Goal: Check status: Check status

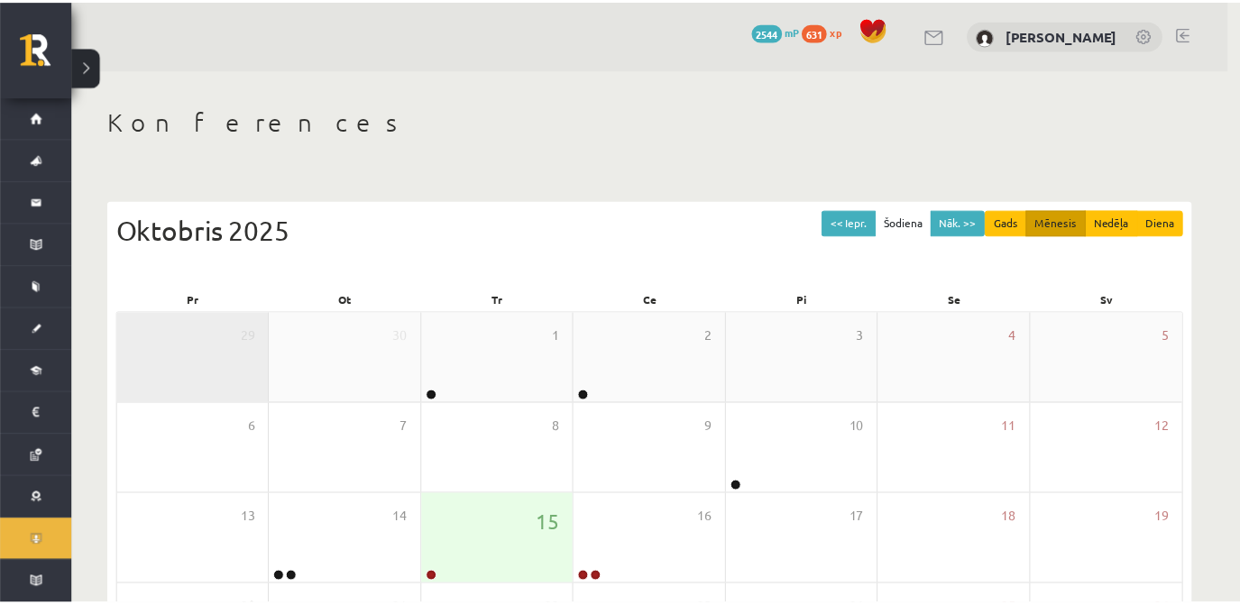
scroll to position [254, 0]
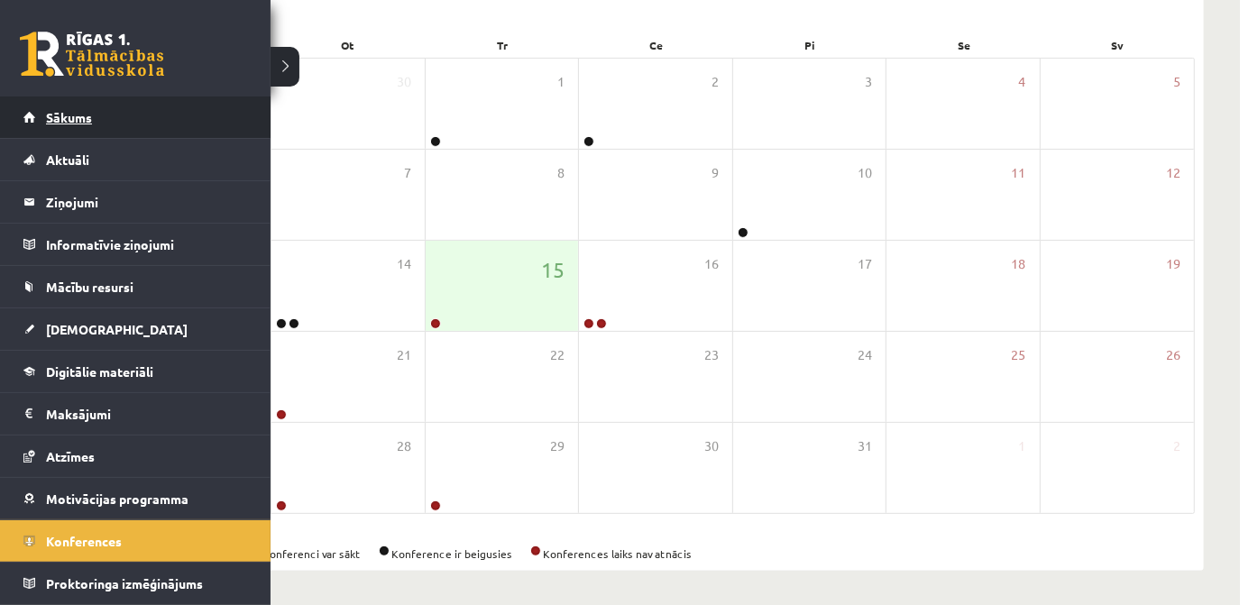
click at [51, 112] on span "Sākums" at bounding box center [69, 117] width 46 height 16
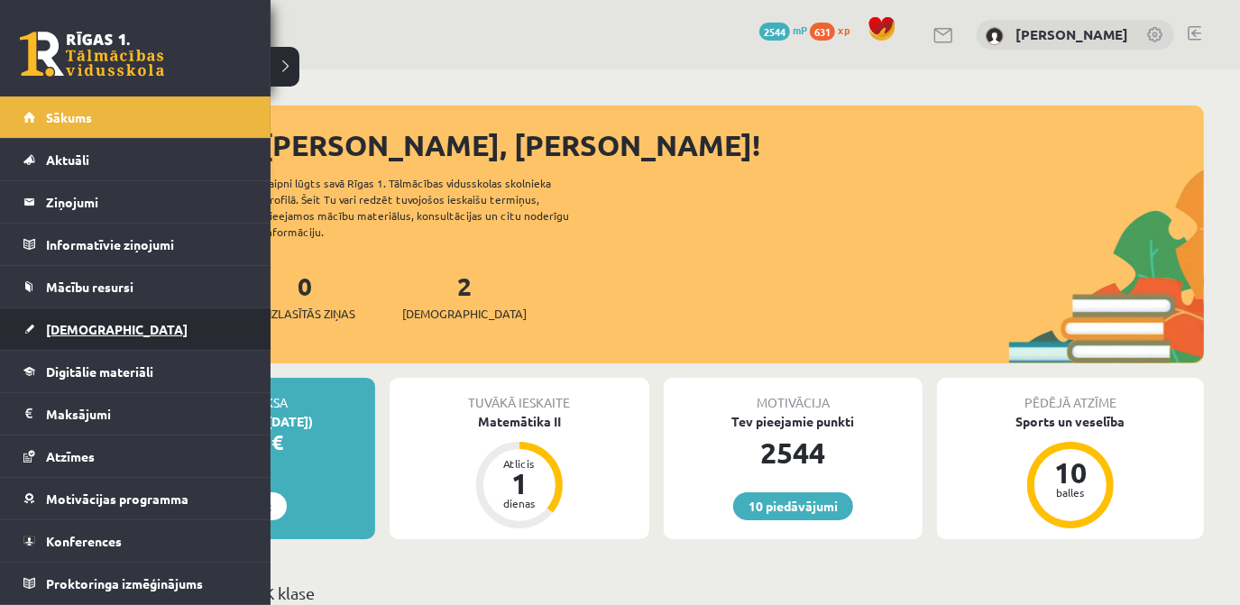
click at [84, 318] on link "[DEMOGRAPHIC_DATA]" at bounding box center [135, 328] width 224 height 41
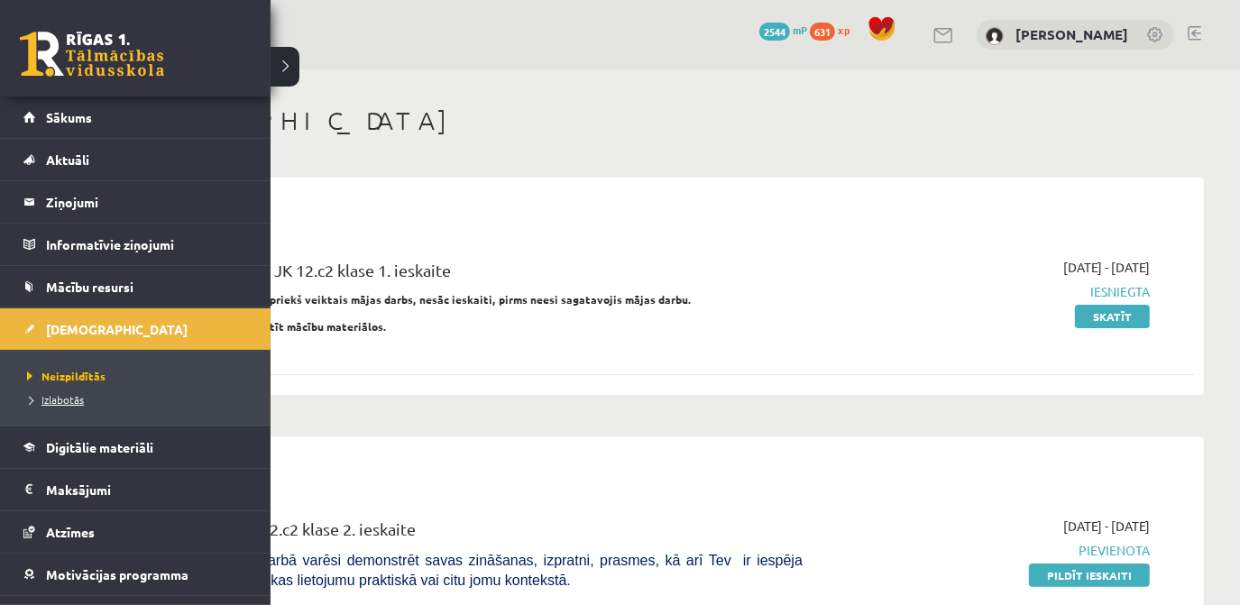
click at [51, 395] on span "Izlabotās" at bounding box center [53, 399] width 61 height 14
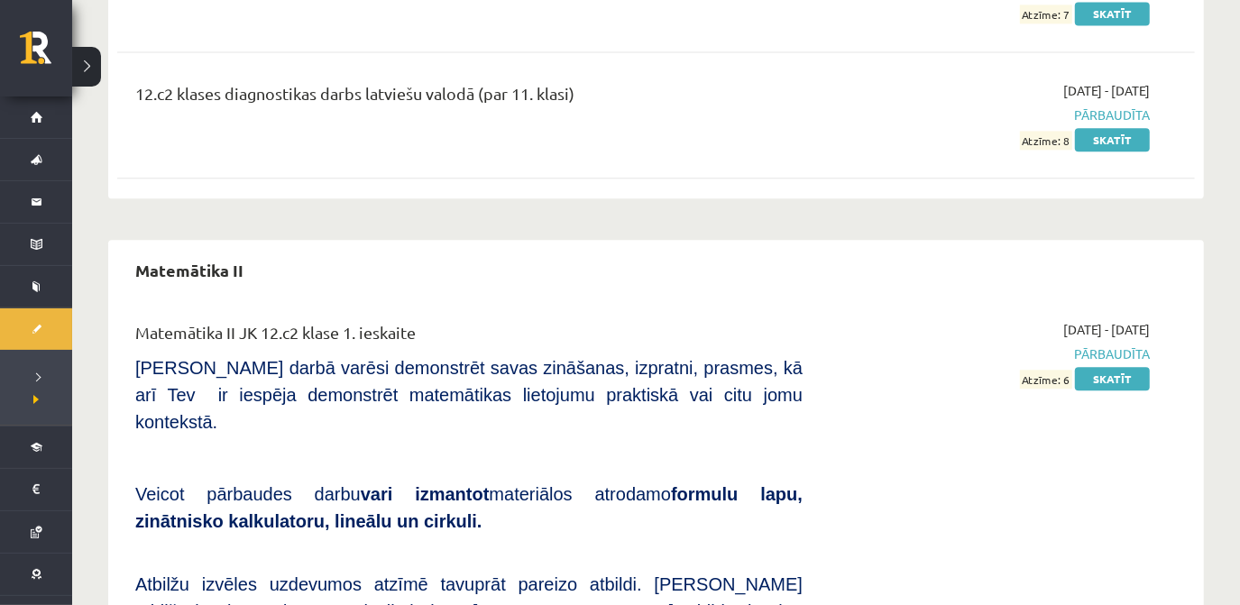
scroll to position [2786, 0]
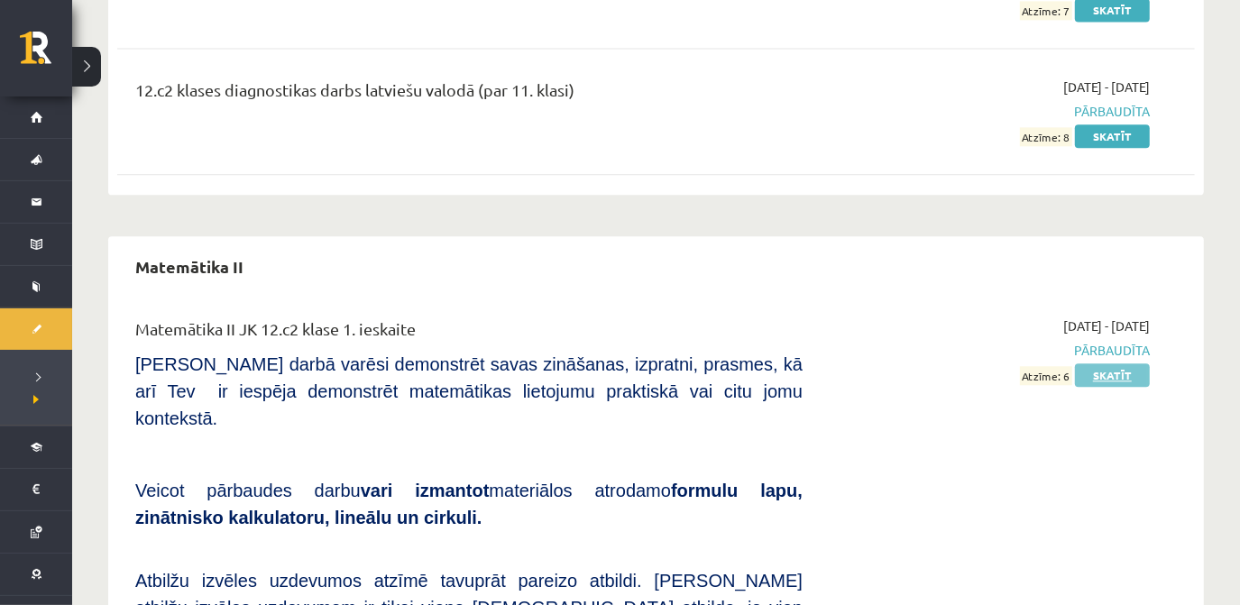
click at [1103, 363] on link "Skatīt" at bounding box center [1112, 374] width 75 height 23
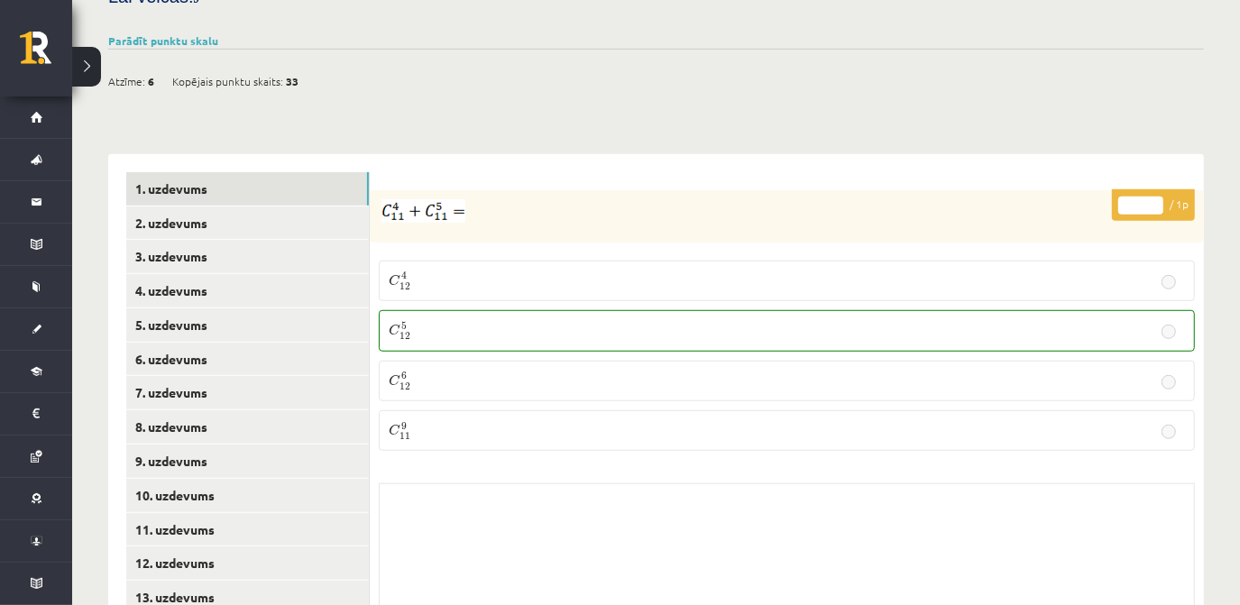
scroll to position [819, 0]
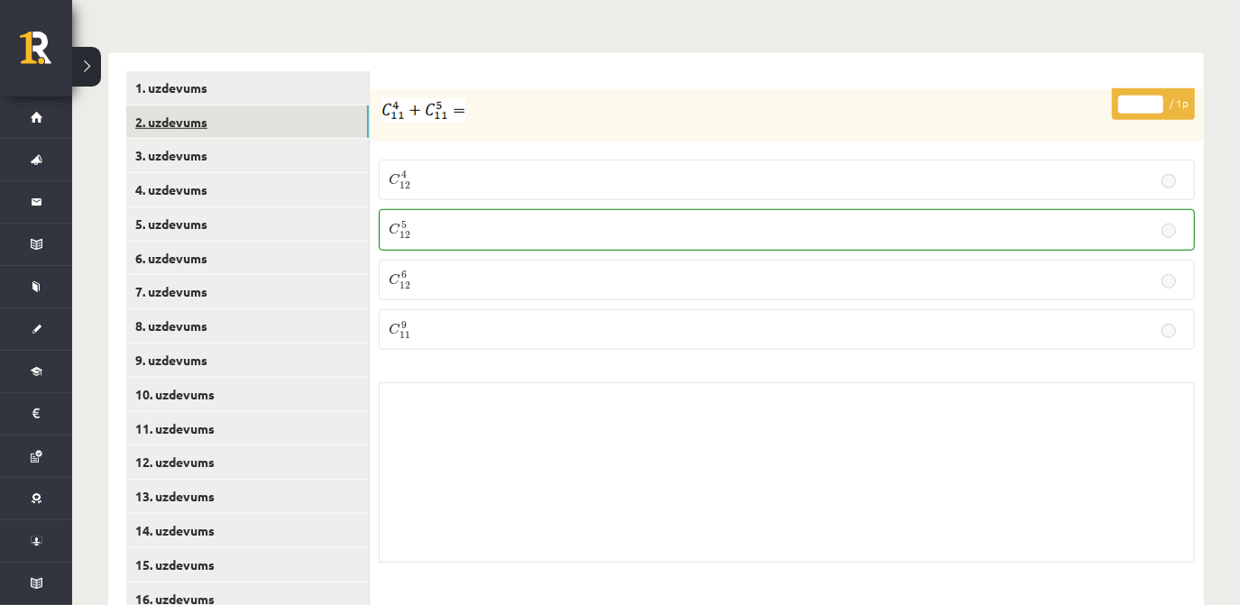
click at [213, 105] on link "2. uzdevums" at bounding box center [247, 121] width 243 height 33
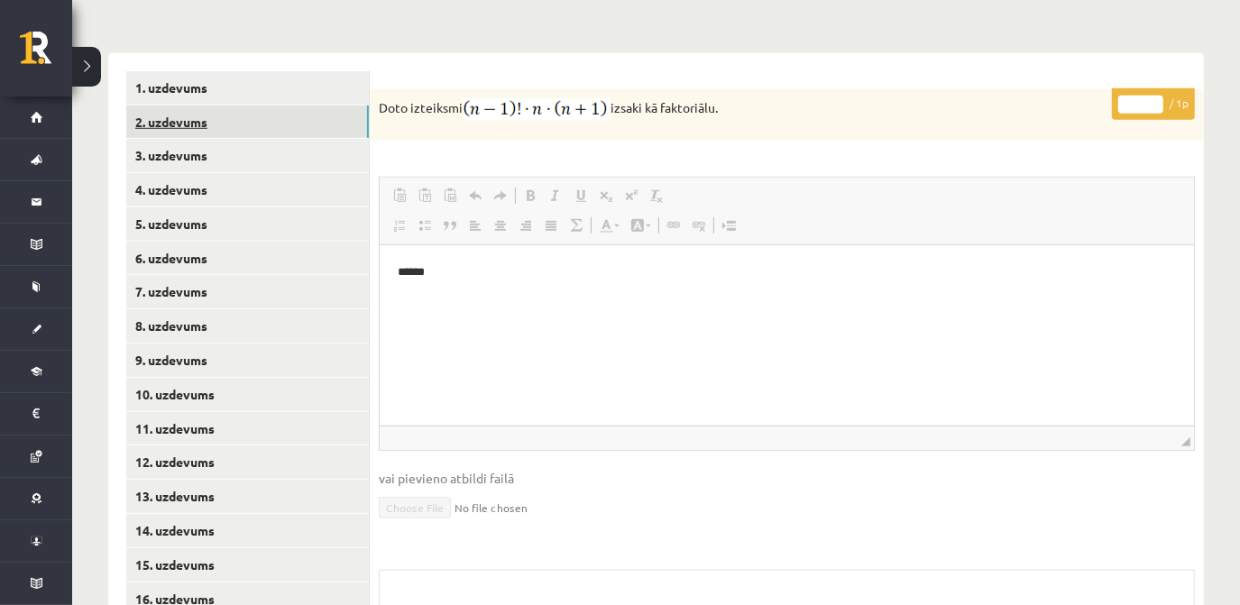
scroll to position [0, 0]
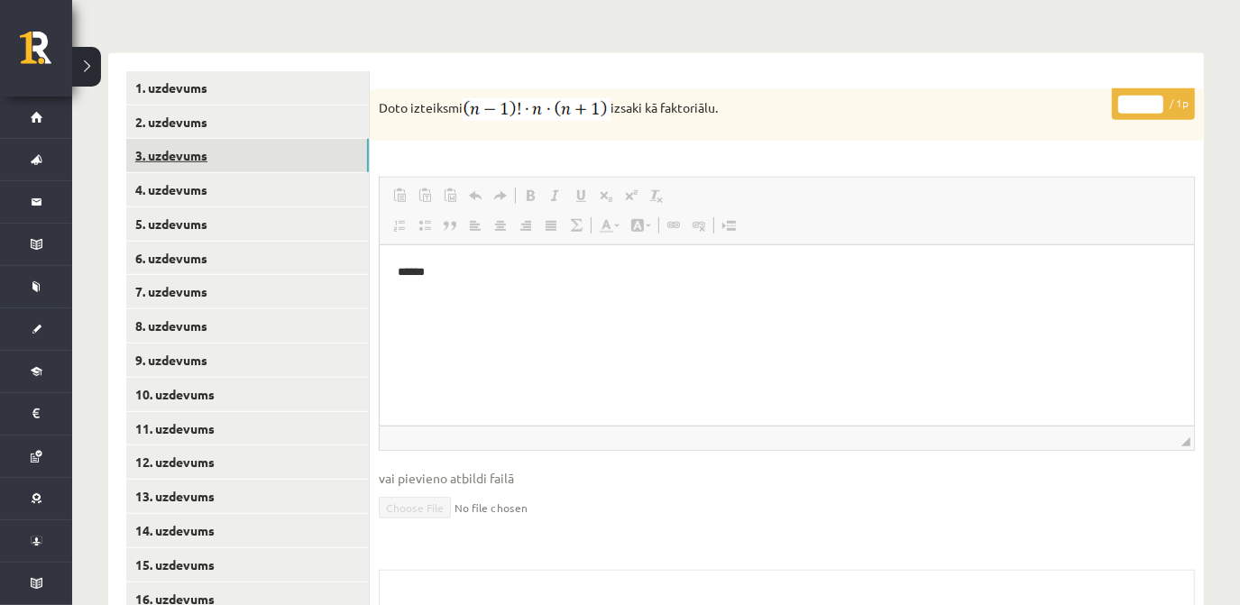
click at [197, 139] on link "3. uzdevums" at bounding box center [247, 155] width 243 height 33
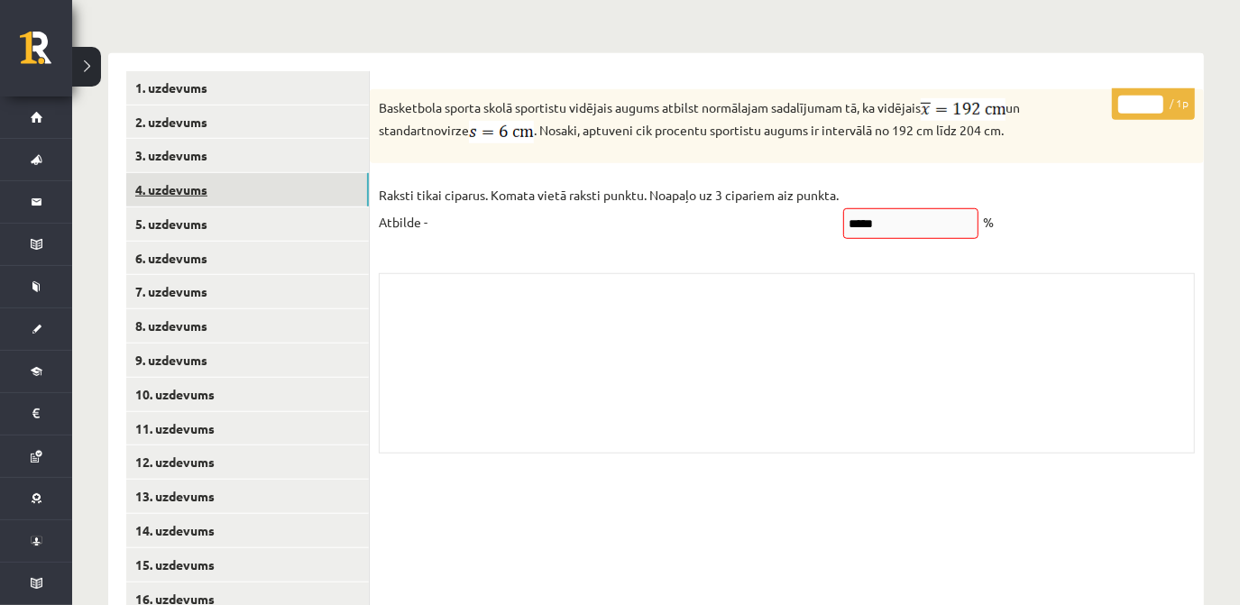
click at [201, 173] on link "4. uzdevums" at bounding box center [247, 189] width 243 height 33
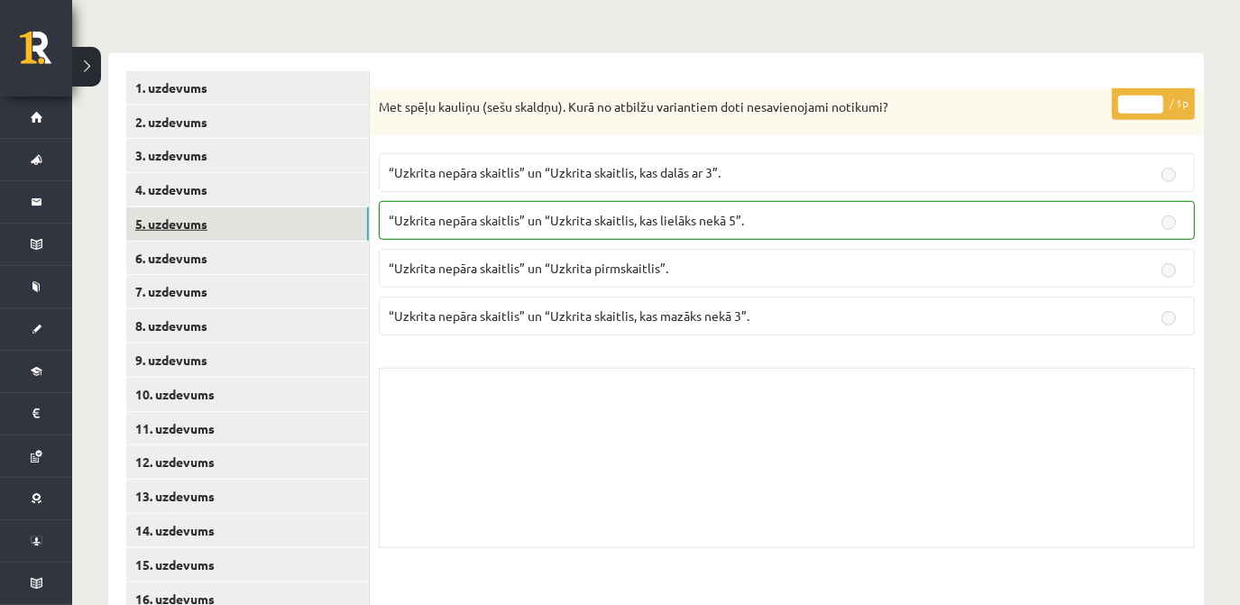
click at [182, 207] on link "5. uzdevums" at bounding box center [247, 223] width 243 height 33
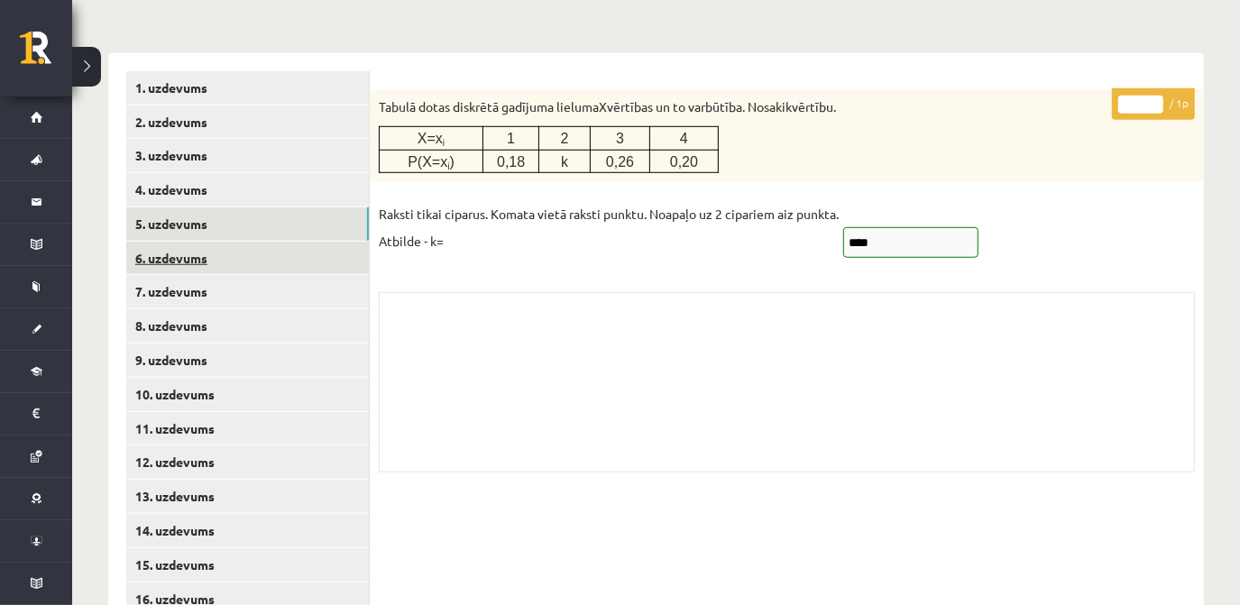
click at [182, 242] on link "6. uzdevums" at bounding box center [247, 258] width 243 height 33
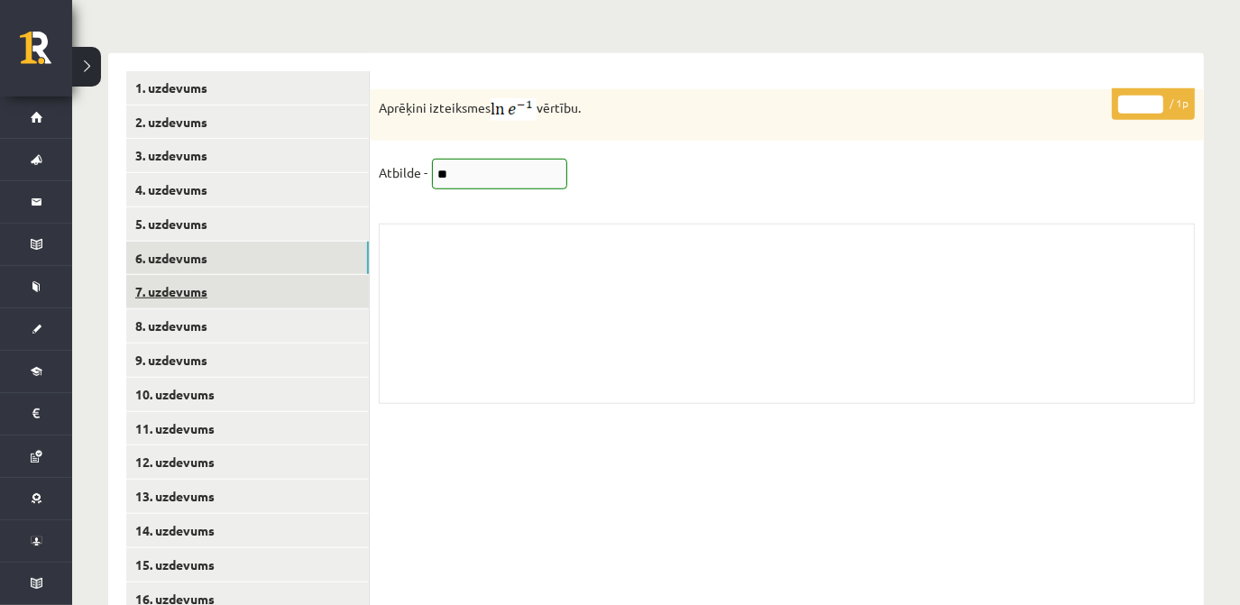
click at [182, 275] on link "7. uzdevums" at bounding box center [247, 291] width 243 height 33
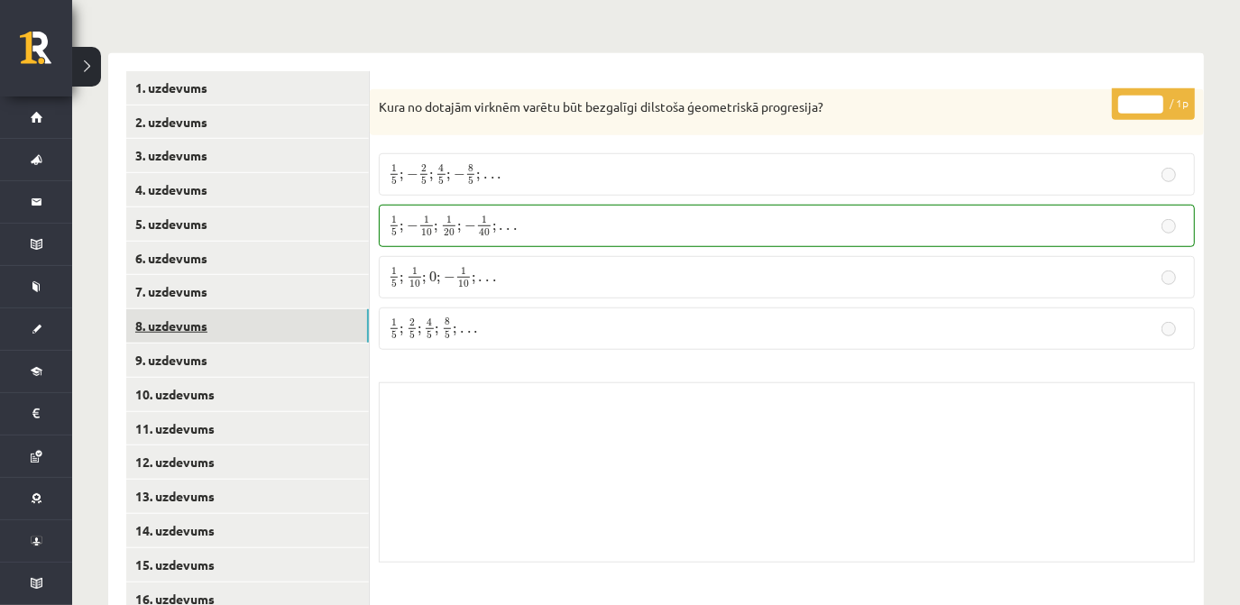
click at [175, 309] on link "8. uzdevums" at bounding box center [247, 325] width 243 height 33
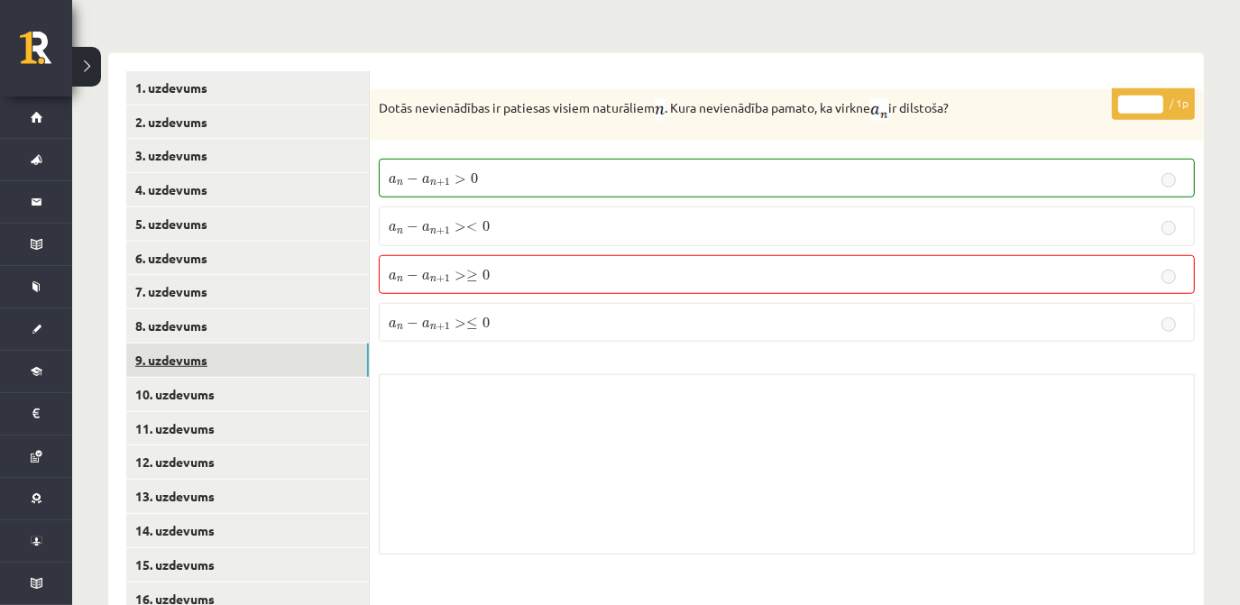
click at [179, 343] on link "9. uzdevums" at bounding box center [247, 359] width 243 height 33
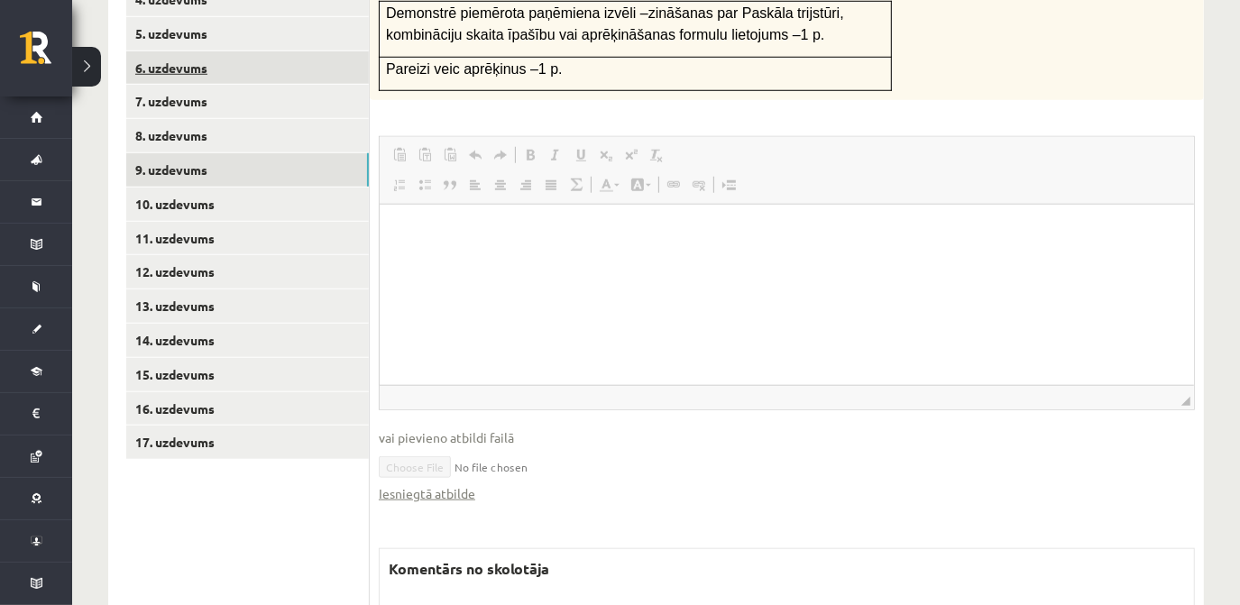
scroll to position [983, 0]
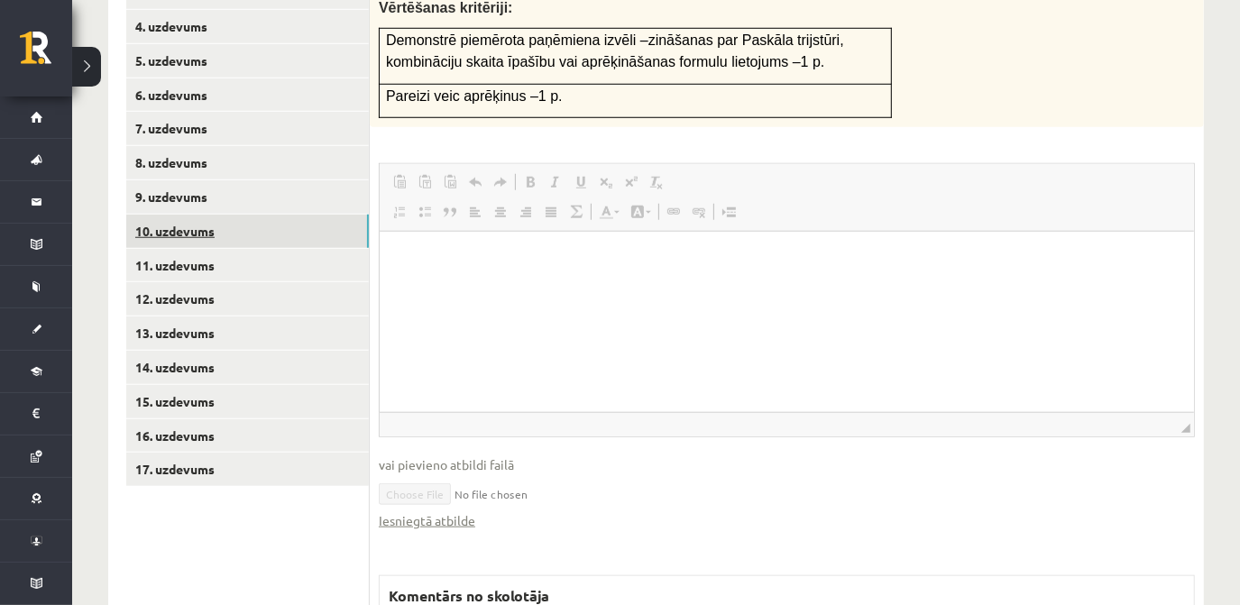
click at [183, 215] on link "10. uzdevums" at bounding box center [247, 231] width 243 height 33
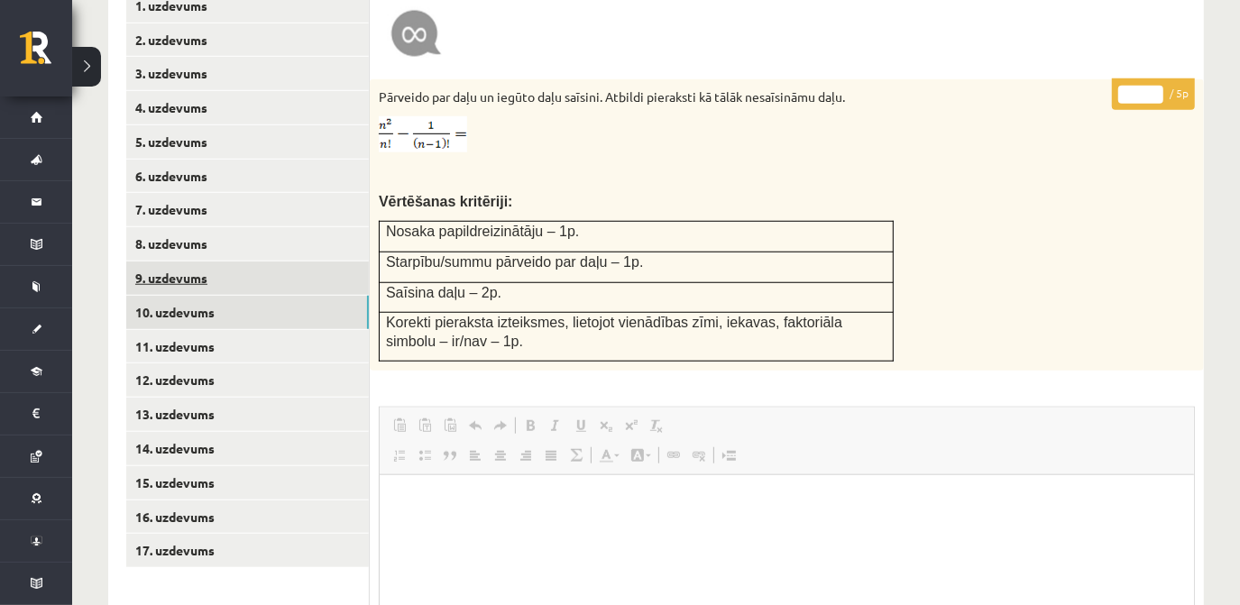
scroll to position [0, 0]
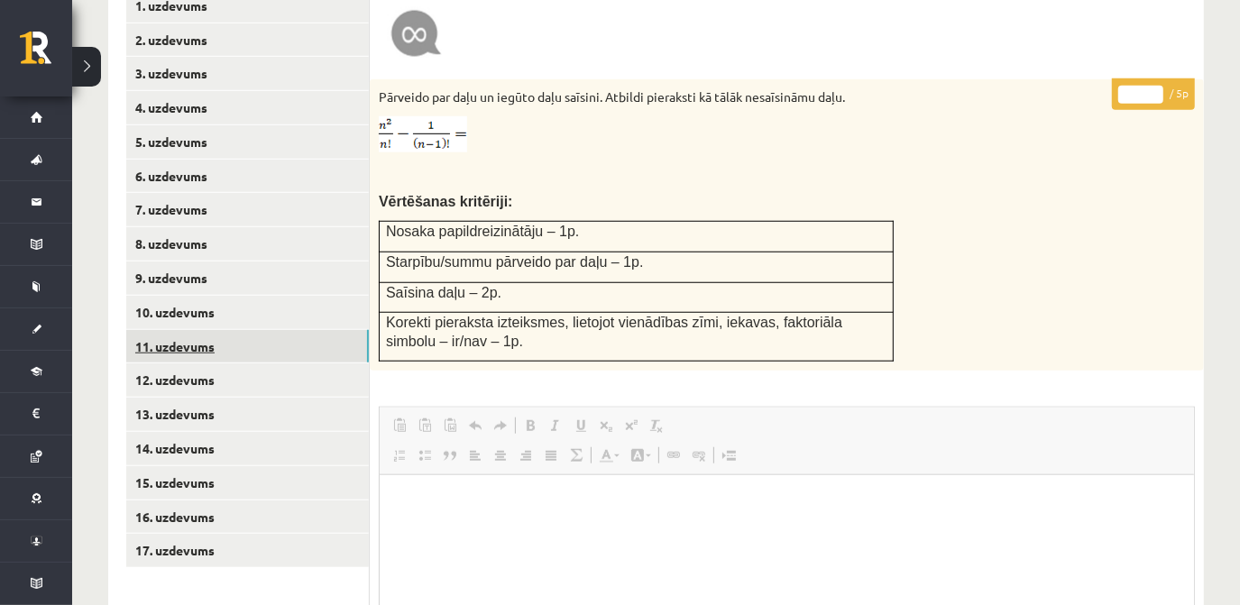
click at [200, 330] on link "11. uzdevums" at bounding box center [247, 346] width 243 height 33
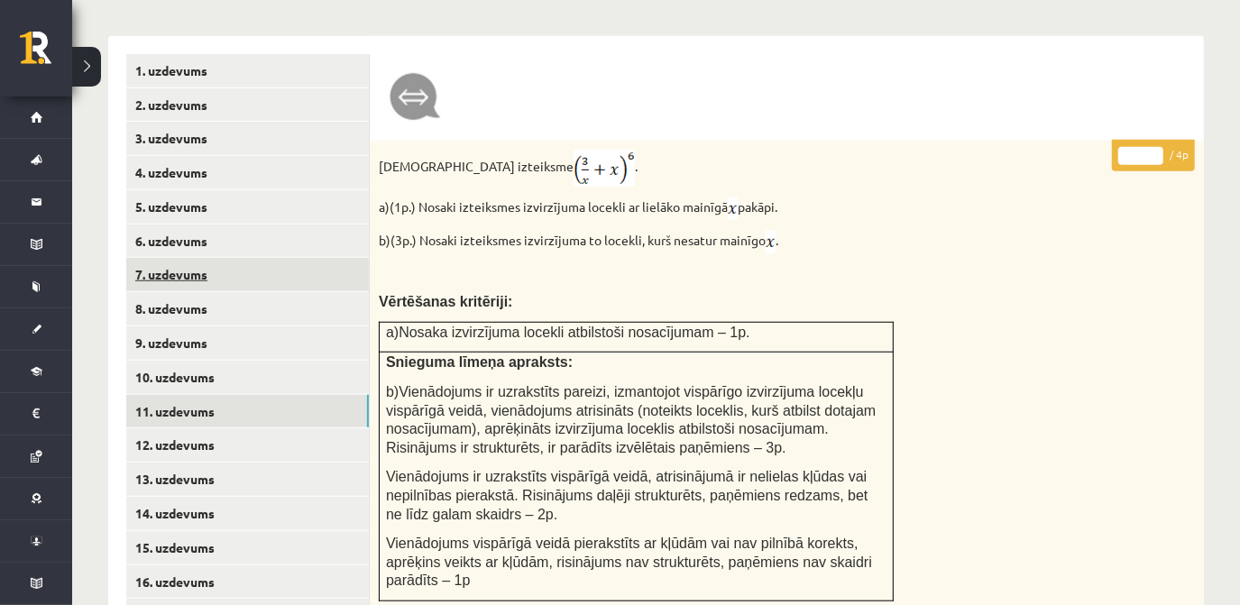
scroll to position [810, 0]
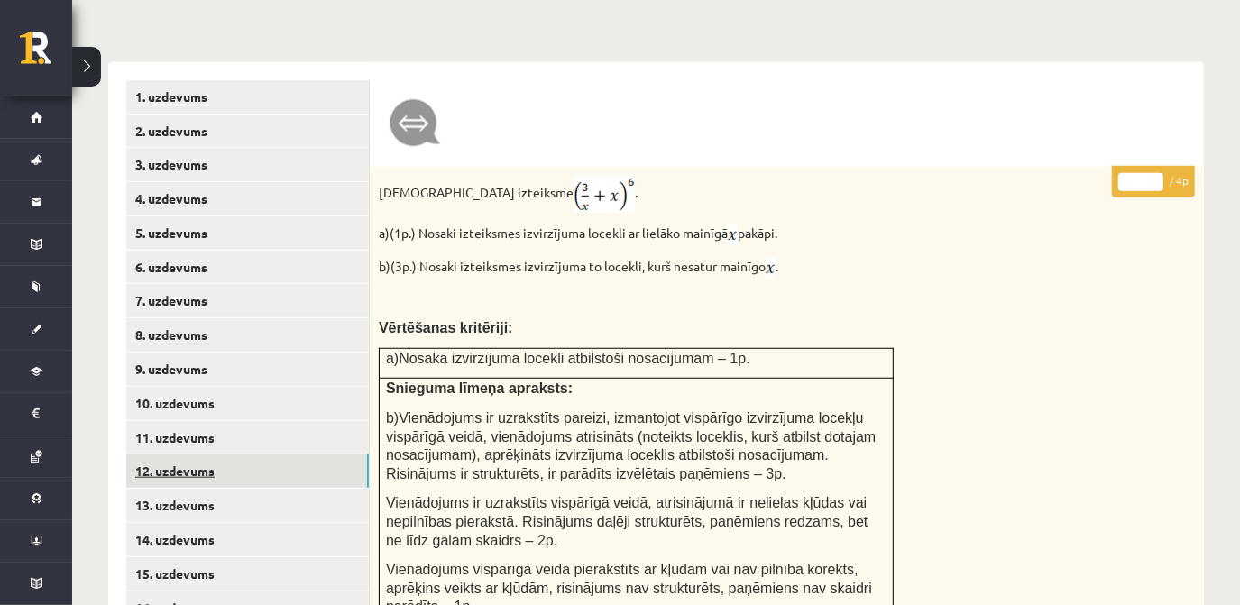
click at [216, 454] on link "12. uzdevums" at bounding box center [247, 470] width 243 height 33
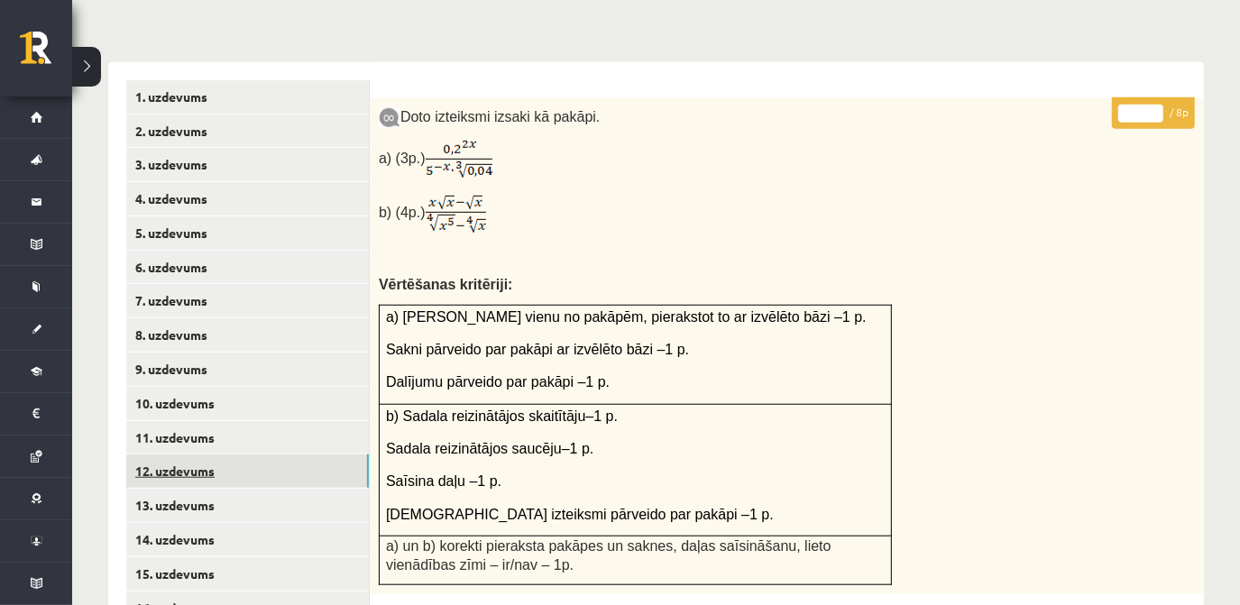
scroll to position [0, 0]
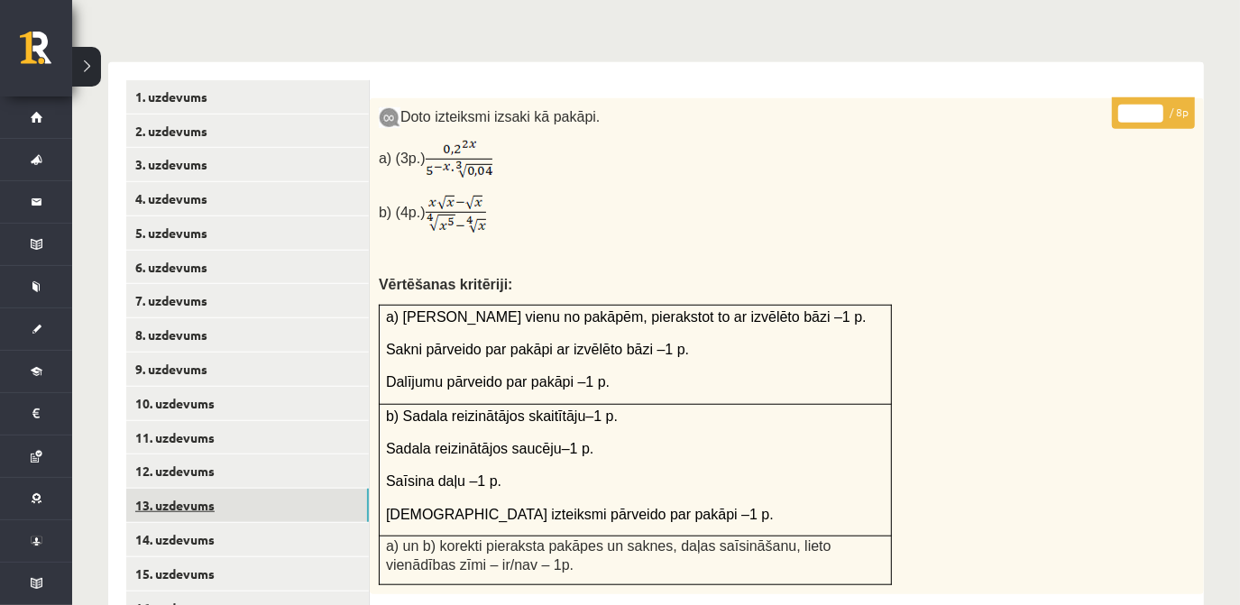
click at [214, 489] on link "13. uzdevums" at bounding box center [247, 505] width 243 height 33
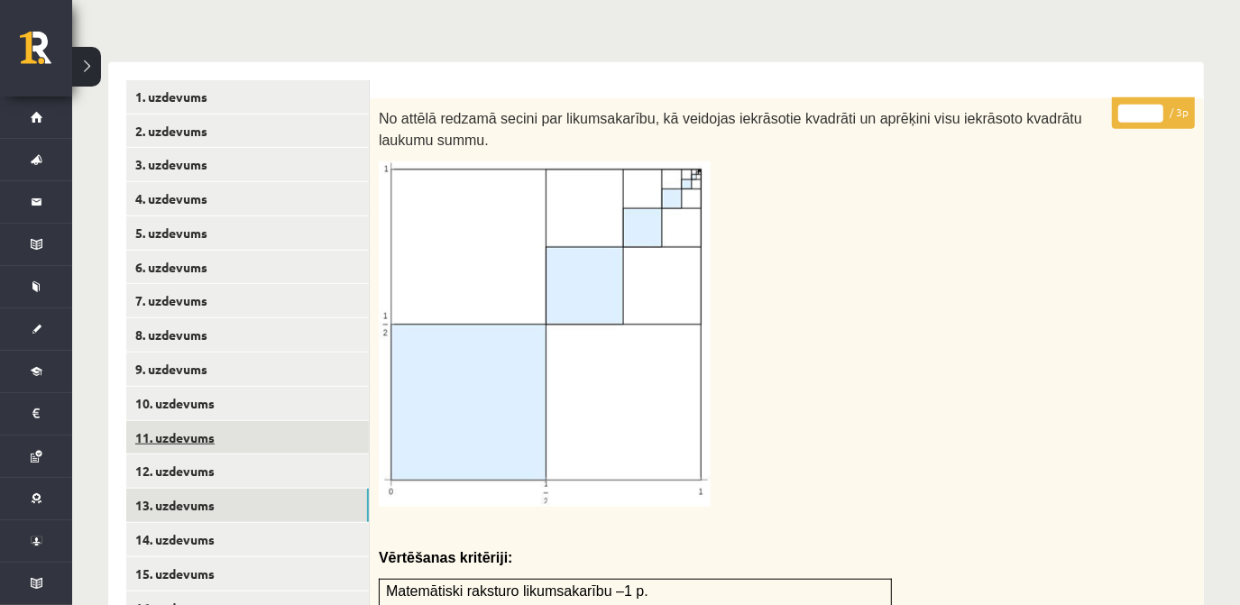
scroll to position [892, 0]
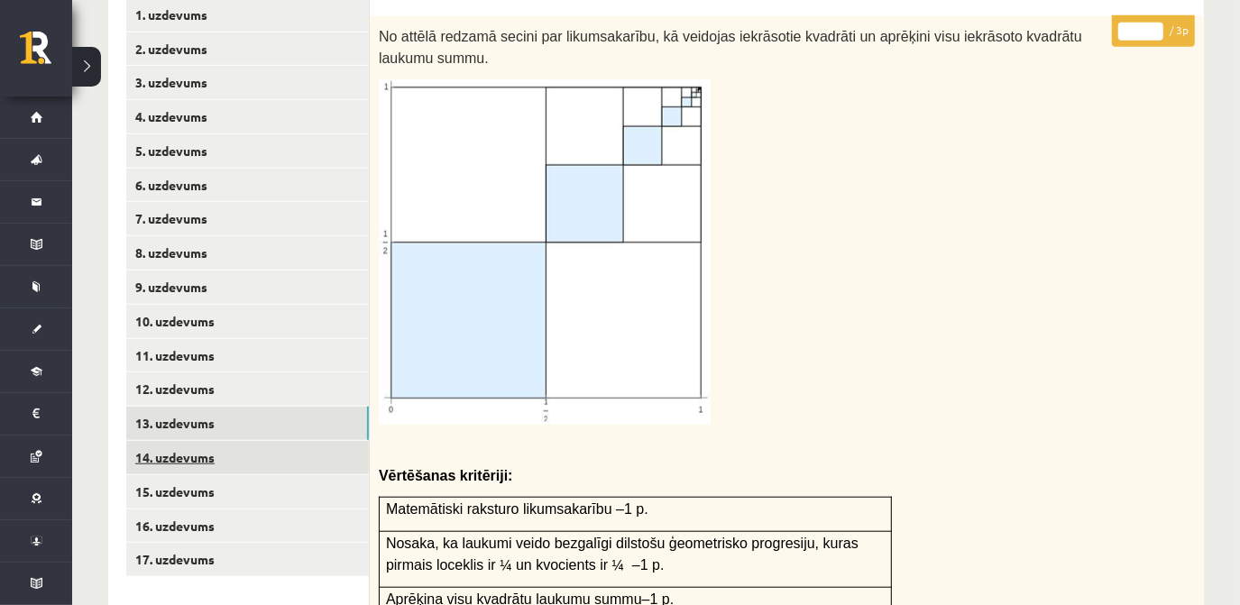
click at [166, 441] on link "14. uzdevums" at bounding box center [247, 457] width 243 height 33
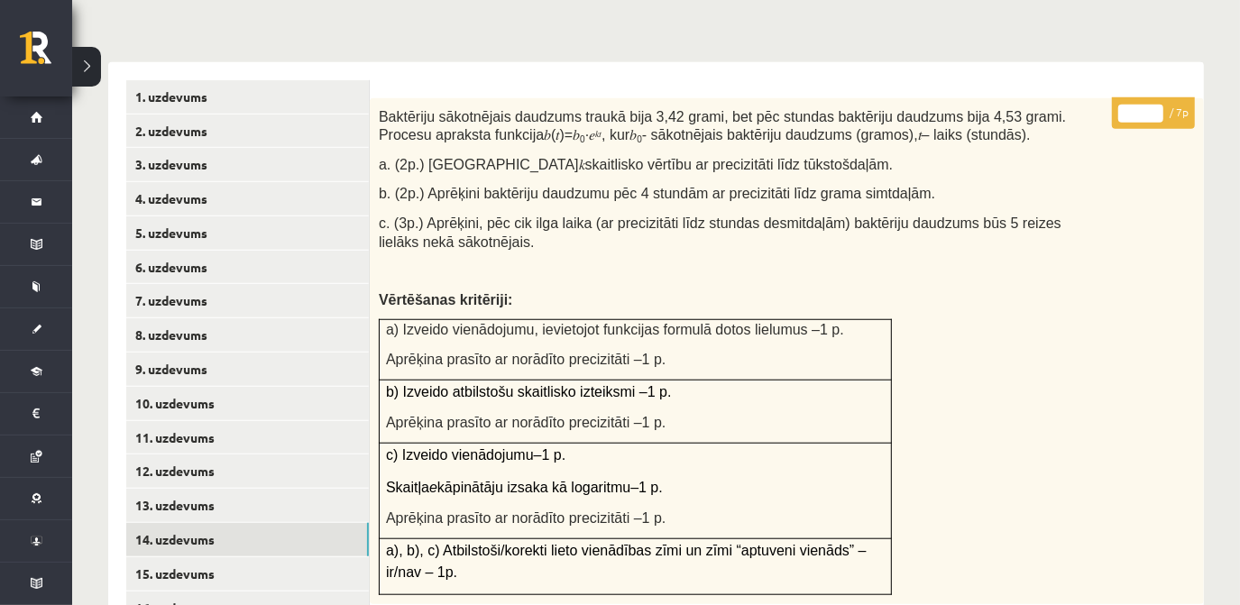
scroll to position [0, 0]
click at [221, 557] on link "15. uzdevums" at bounding box center [247, 573] width 243 height 33
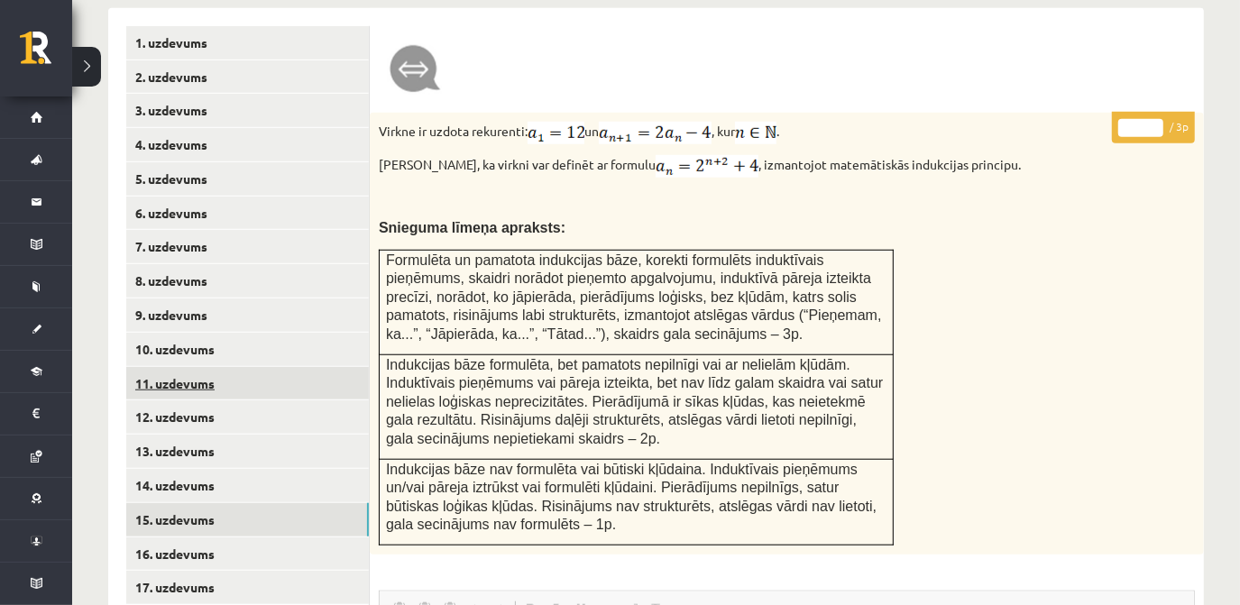
scroll to position [892, 0]
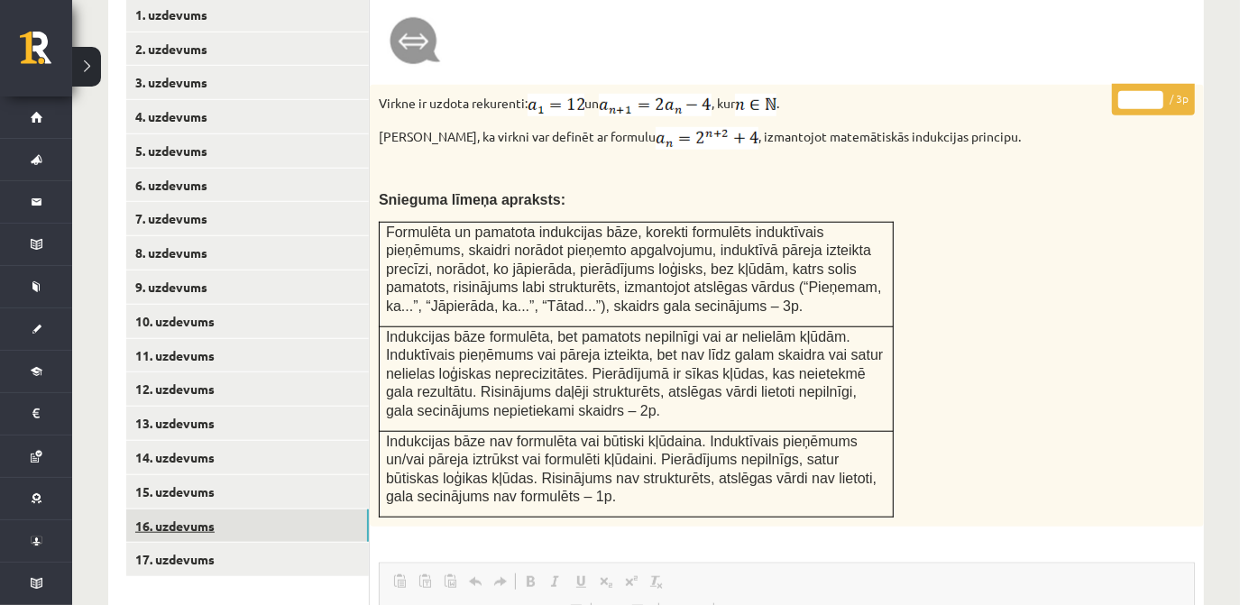
click at [176, 509] on link "16. uzdevums" at bounding box center [247, 525] width 243 height 33
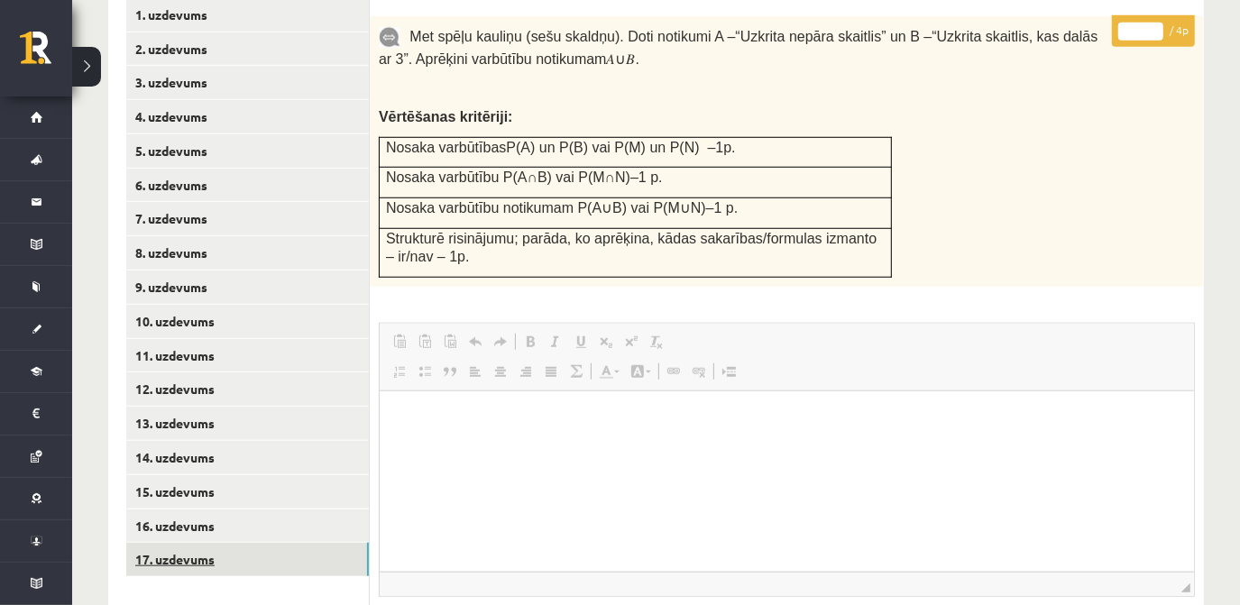
click at [214, 543] on link "17. uzdevums" at bounding box center [247, 559] width 243 height 33
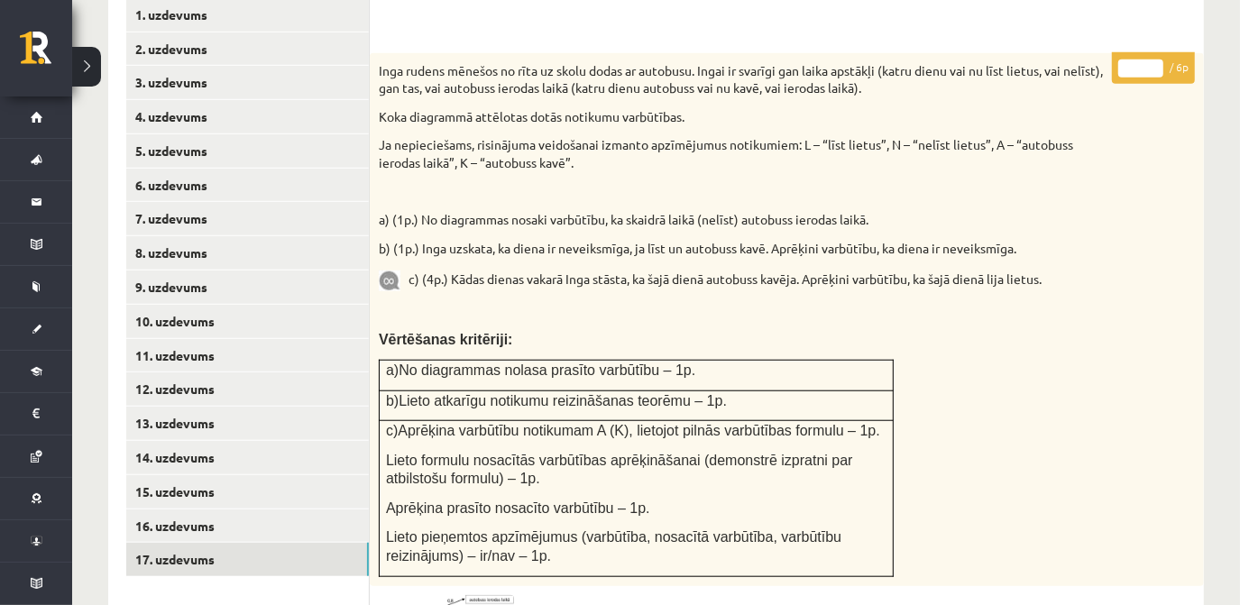
scroll to position [0, 0]
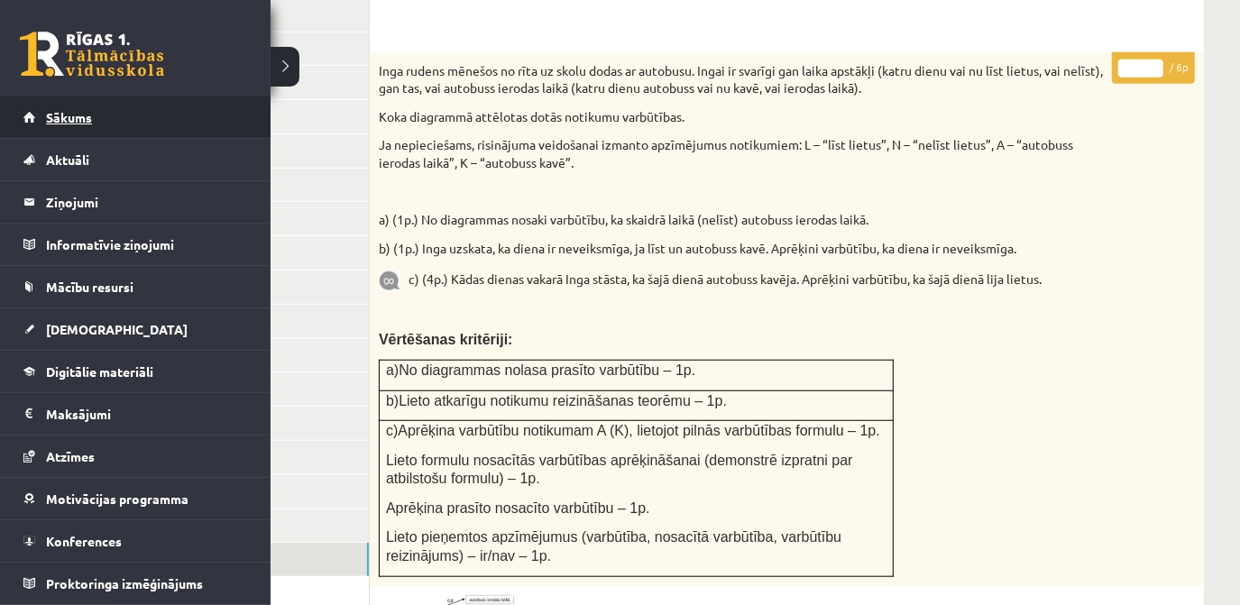
click at [51, 112] on span "Sākums" at bounding box center [69, 117] width 46 height 16
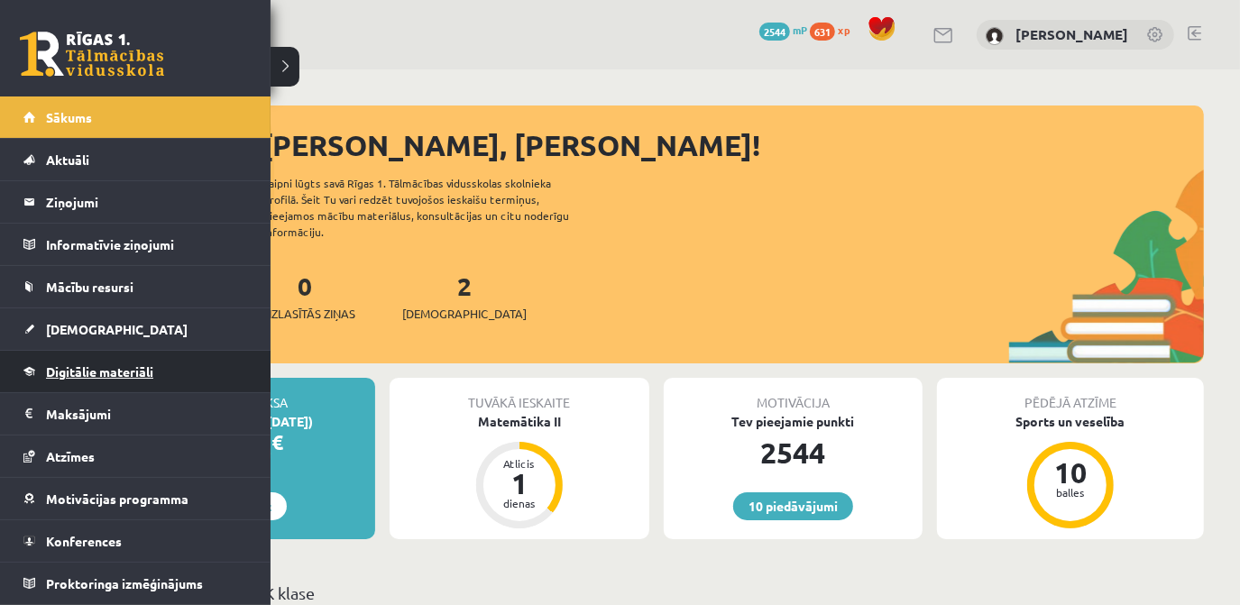
click at [67, 375] on span "Digitālie materiāli" at bounding box center [99, 371] width 107 height 16
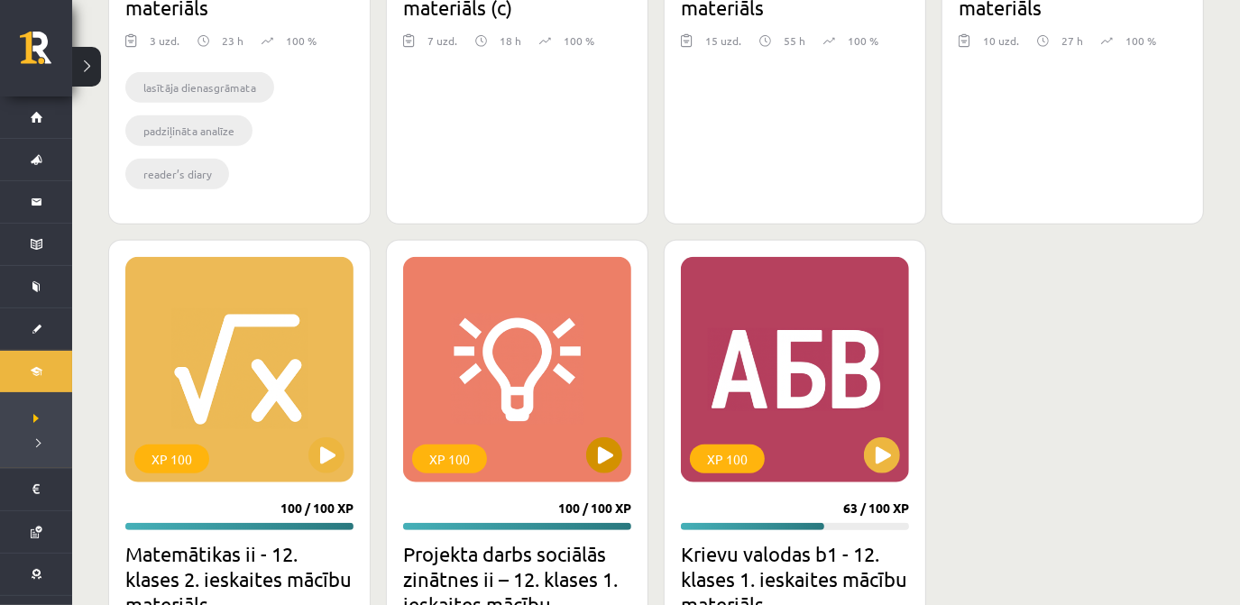
scroll to position [983, 0]
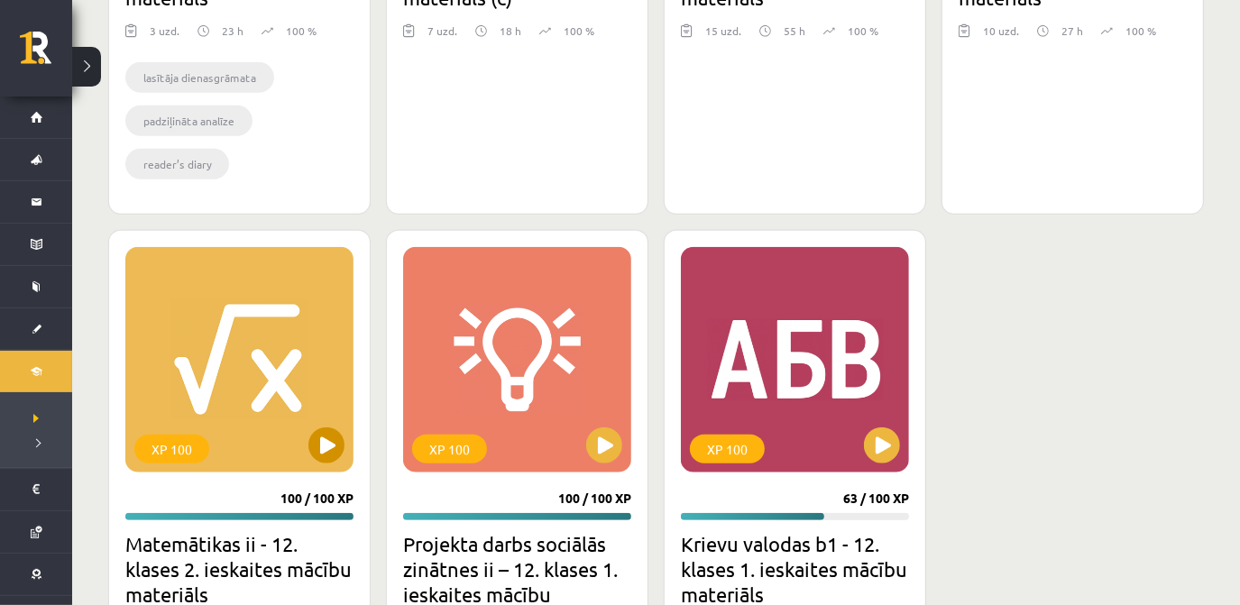
click at [246, 405] on div "XP 100" at bounding box center [239, 359] width 228 height 225
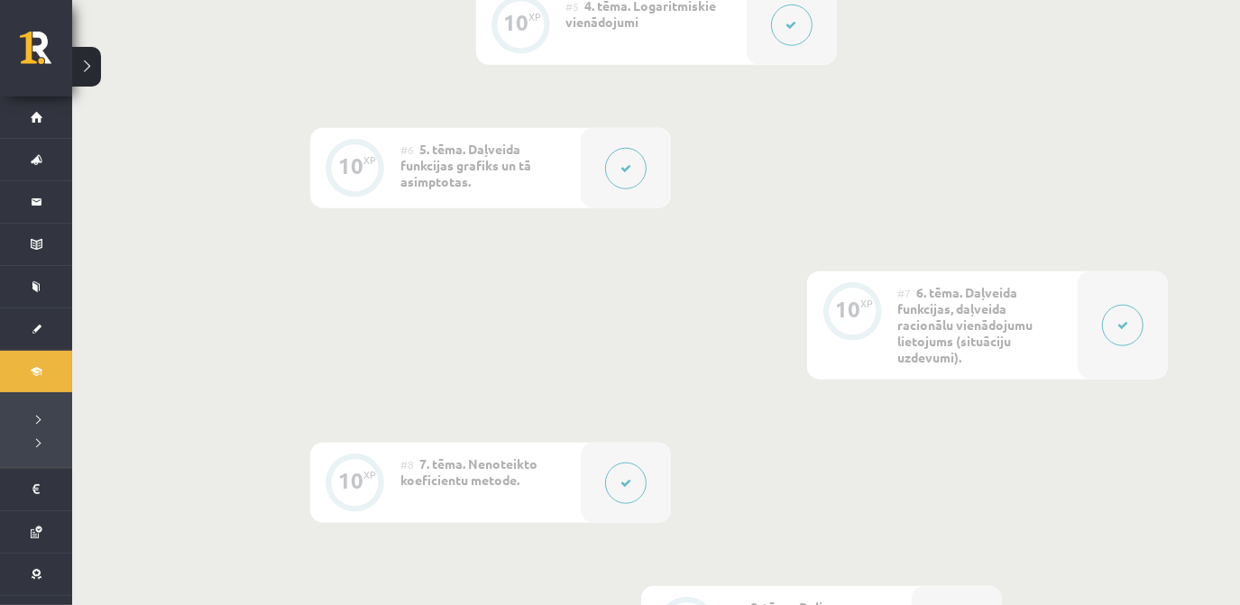
scroll to position [1229, 0]
